Goal: Book appointment/travel/reservation

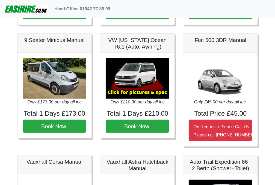
scroll to position [463, 0]
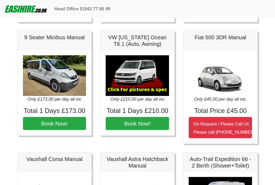
click at [228, 82] on img at bounding box center [219, 75] width 63 height 41
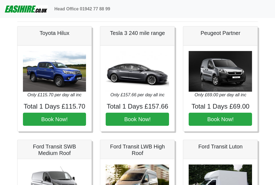
scroll to position [0, 0]
